Goal: Find contact information: Find contact information

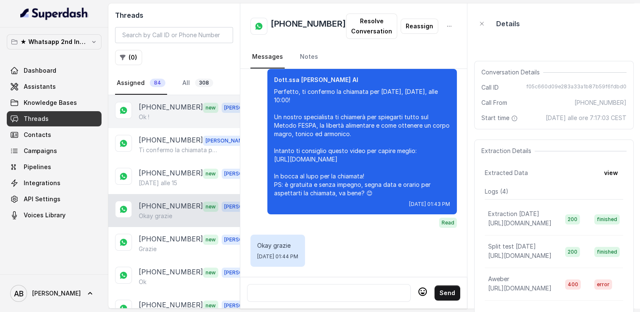
click at [173, 115] on div "Ok !" at bounding box center [198, 117] width 118 height 8
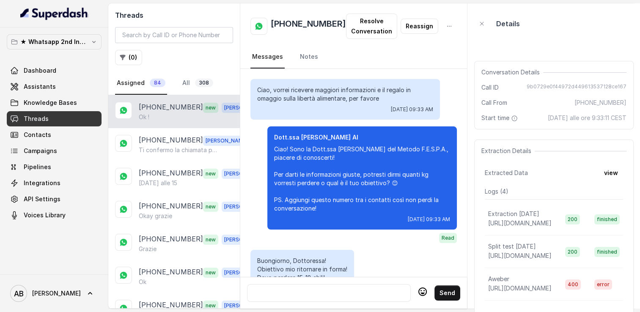
scroll to position [1316, 0]
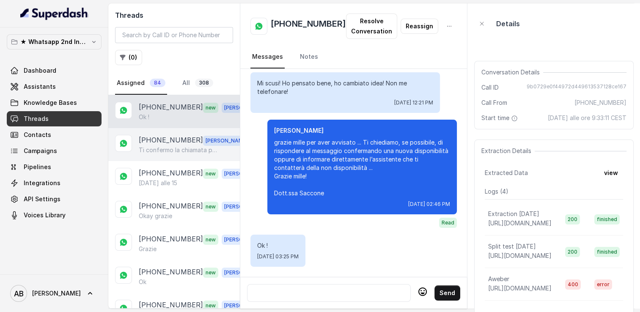
click at [169, 136] on p "[PHONE_NUMBER]" at bounding box center [171, 140] width 64 height 11
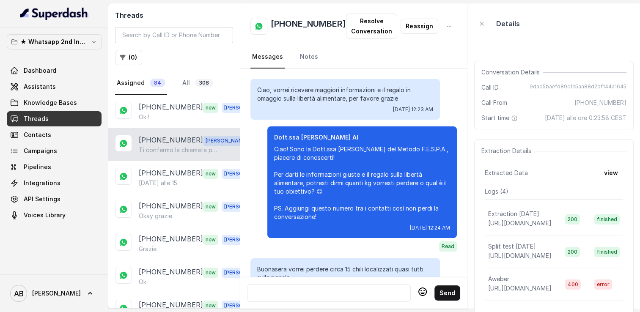
scroll to position [1008, 0]
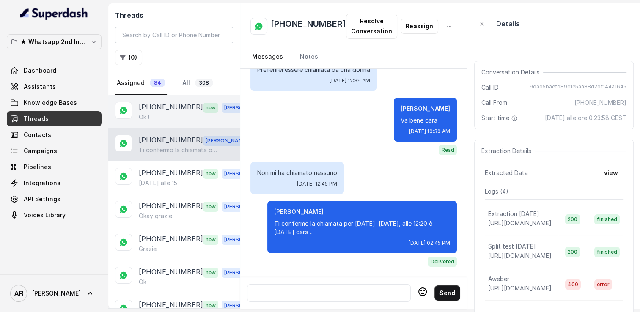
click at [176, 110] on p "[PHONE_NUMBER]" at bounding box center [171, 107] width 64 height 11
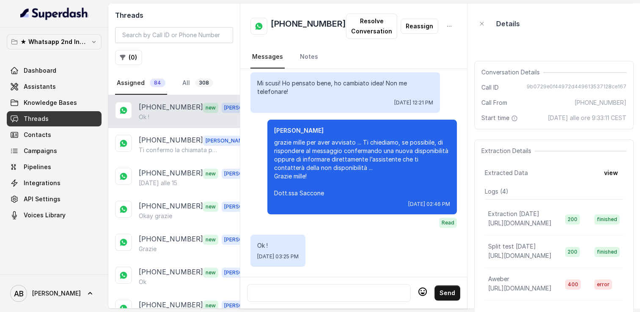
scroll to position [1316, 0]
